Goal: Navigation & Orientation: Find specific page/section

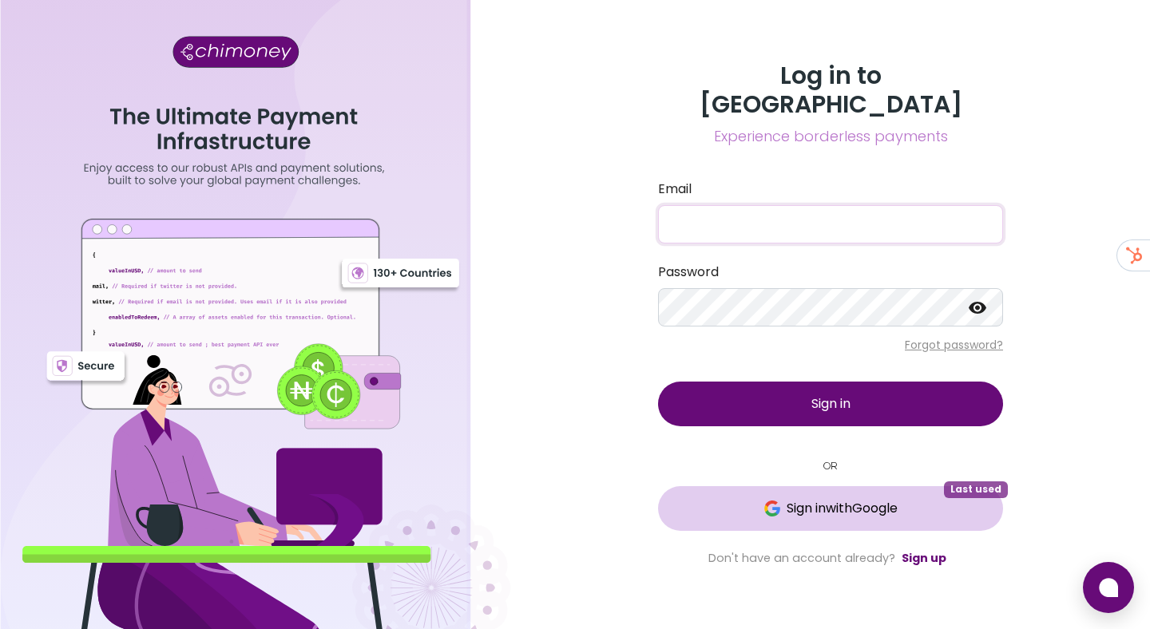
click at [860, 499] on span "Sign in with Google" at bounding box center [842, 508] width 111 height 19
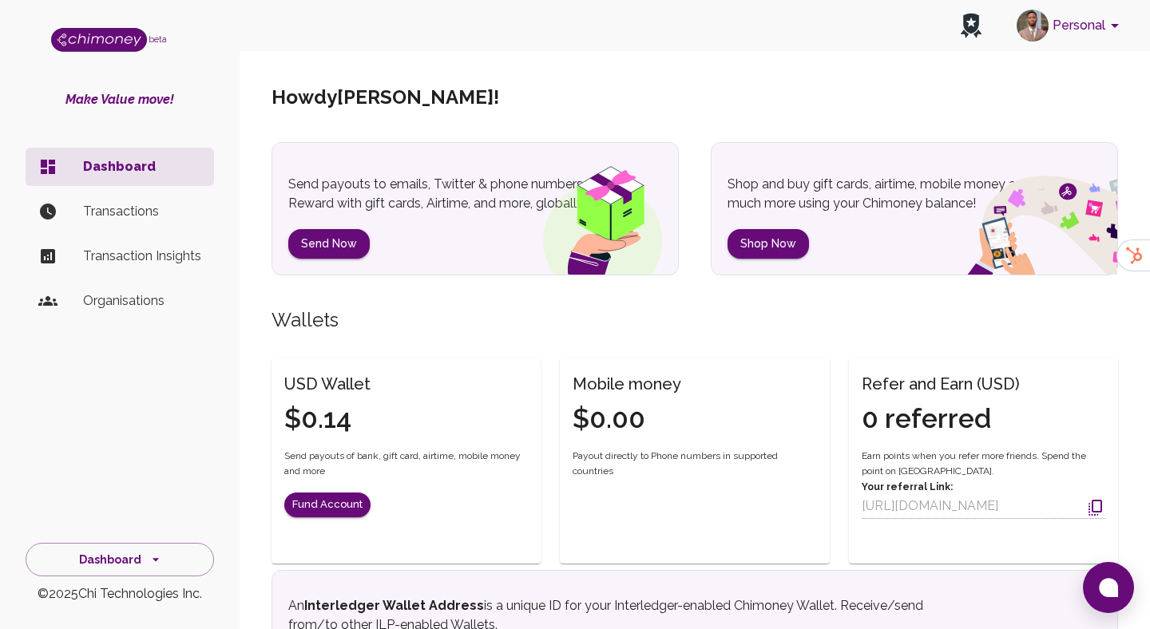
click at [1056, 38] on button "Personal" at bounding box center [1071, 26] width 121 height 42
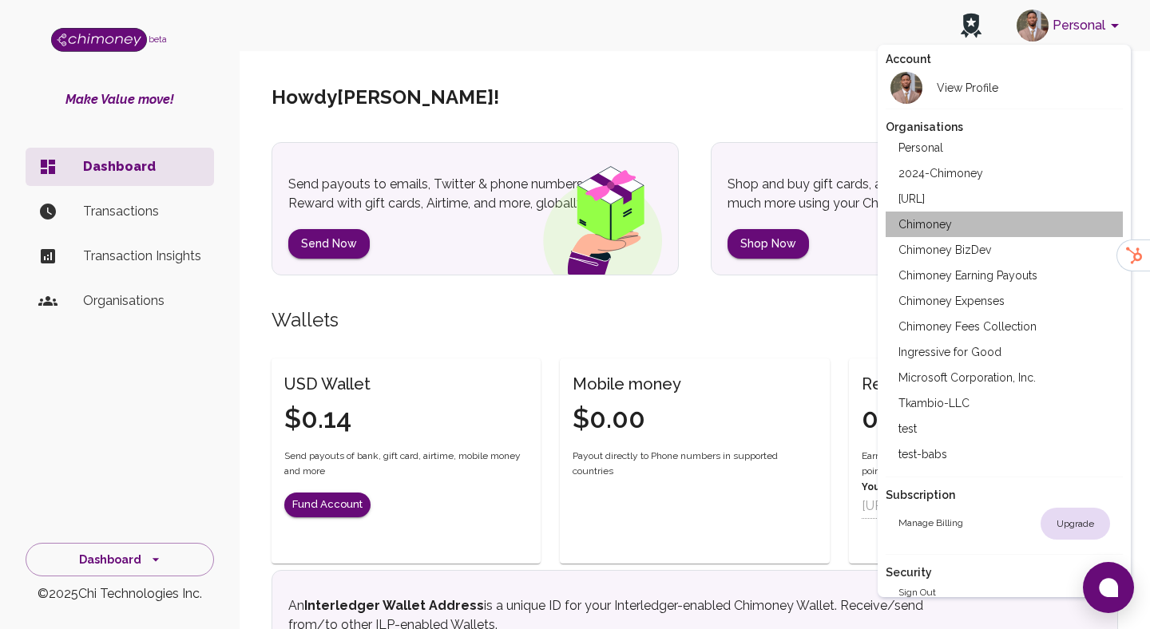
click at [948, 218] on li "Chimoney" at bounding box center [1005, 225] width 238 height 26
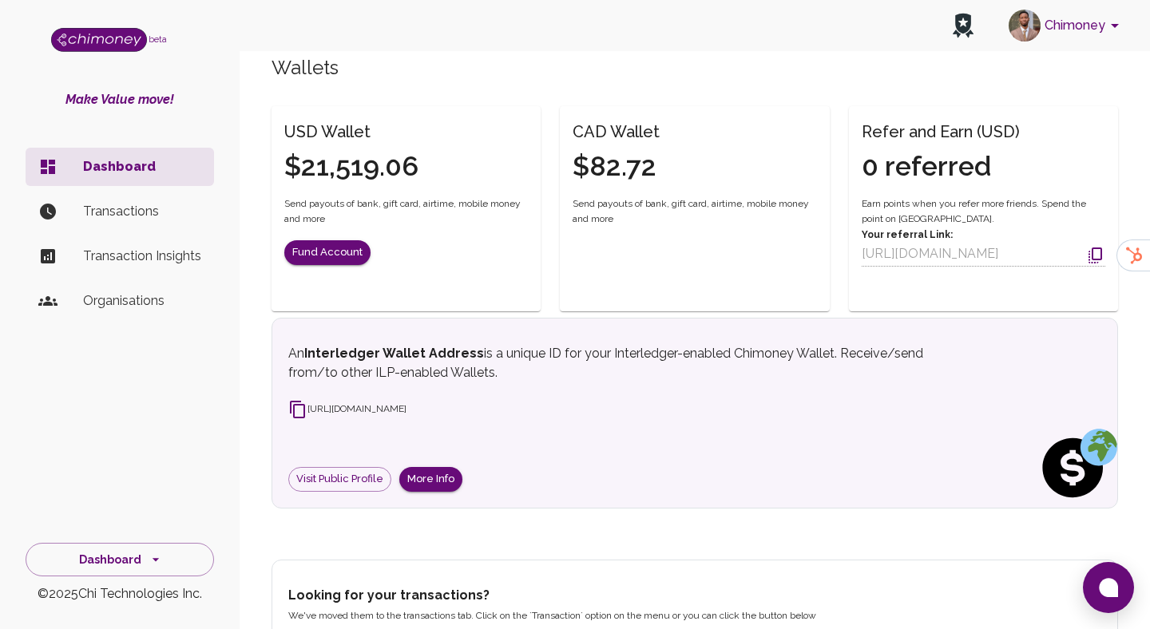
scroll to position [331, 0]
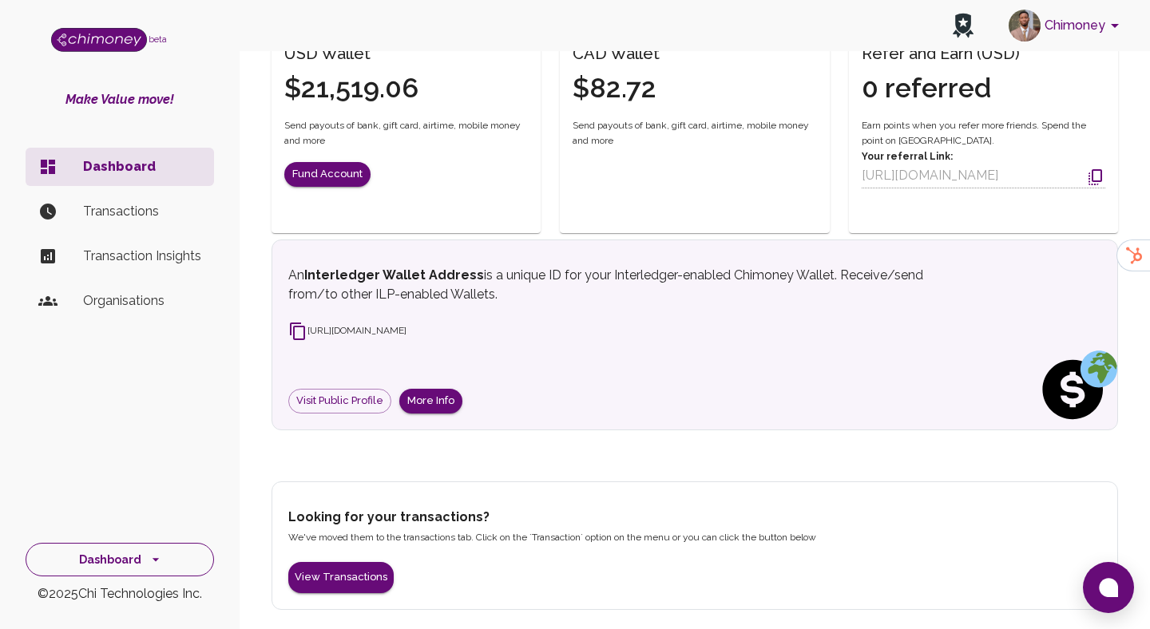
click at [156, 560] on icon "side nav" at bounding box center [156, 560] width 16 height 16
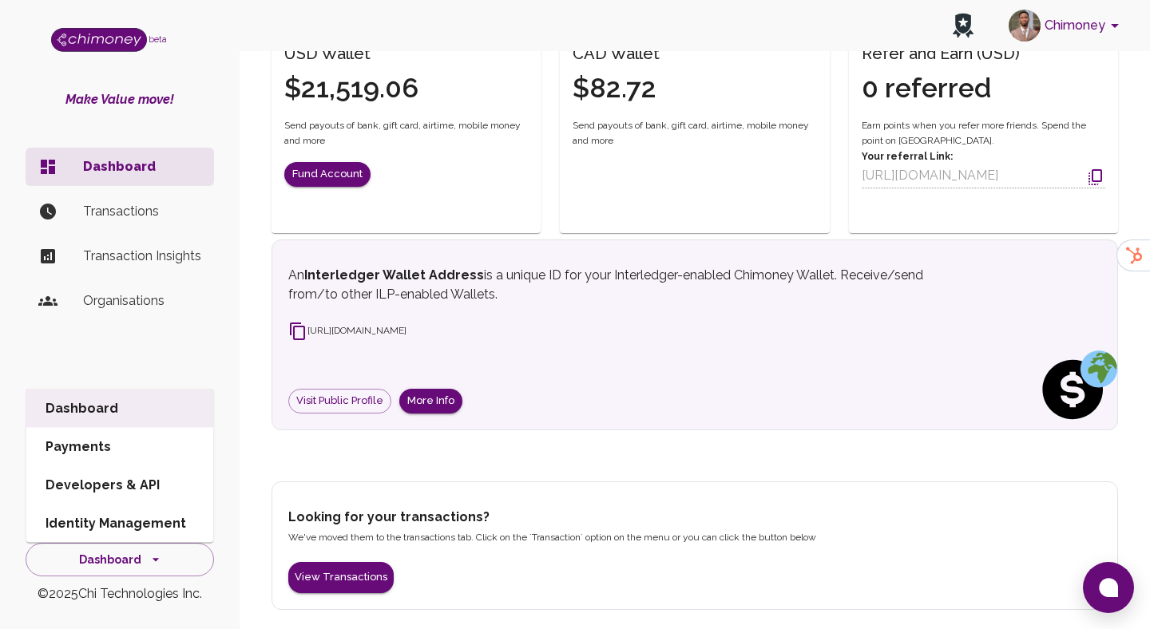
click at [117, 482] on li "Developers & API" at bounding box center [119, 486] width 187 height 38
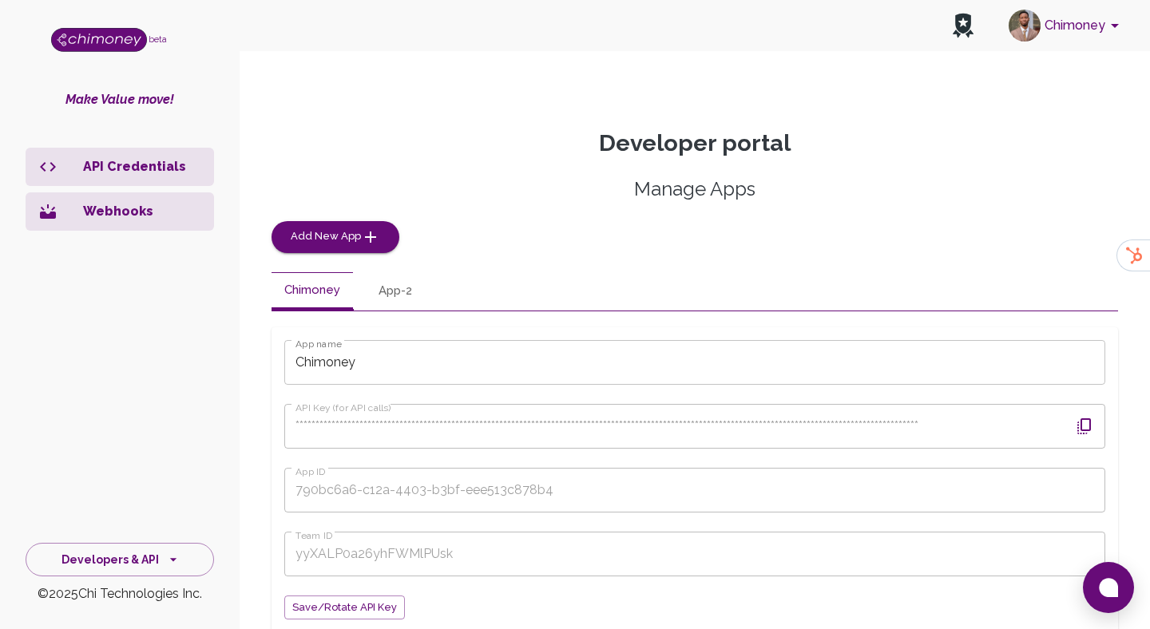
click at [1093, 427] on icon "button" at bounding box center [1084, 426] width 19 height 19
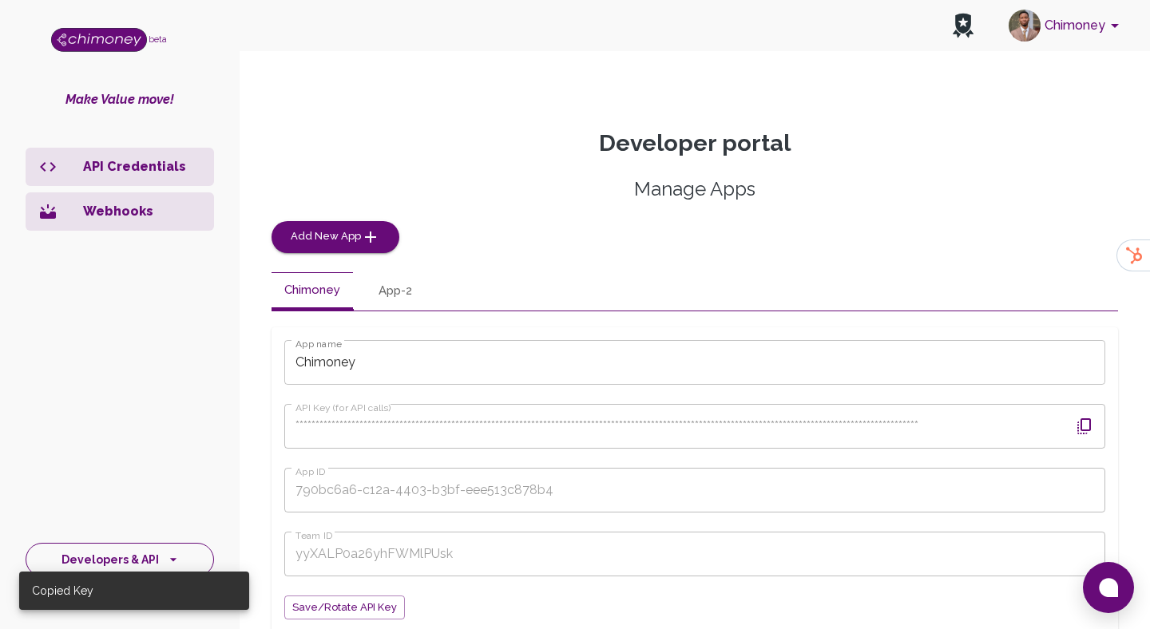
click at [165, 545] on button "Developers & API" at bounding box center [120, 560] width 189 height 34
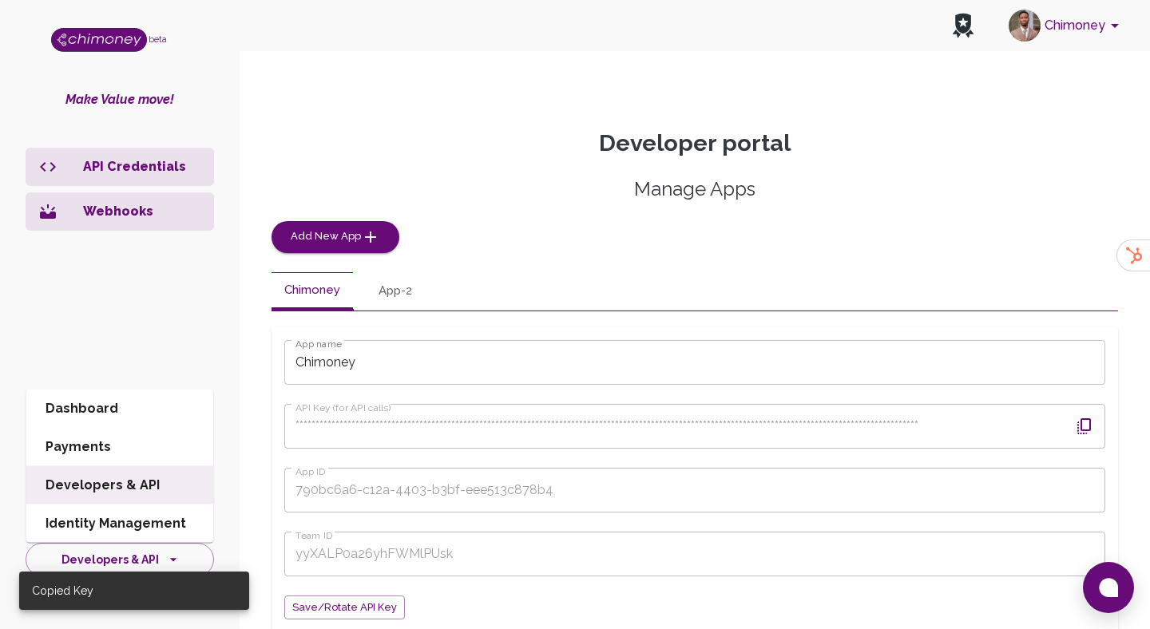
click at [100, 403] on li "Dashboard" at bounding box center [119, 409] width 187 height 38
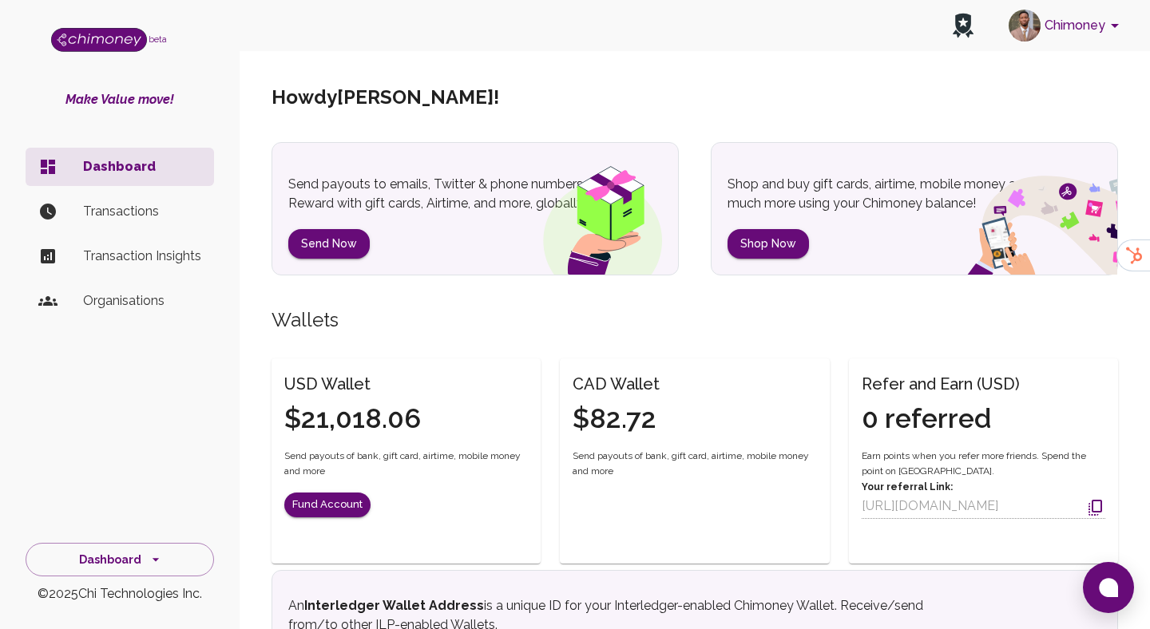
click at [73, 211] on div "side nav" at bounding box center [60, 211] width 45 height 19
